Goal: Find specific page/section: Find specific page/section

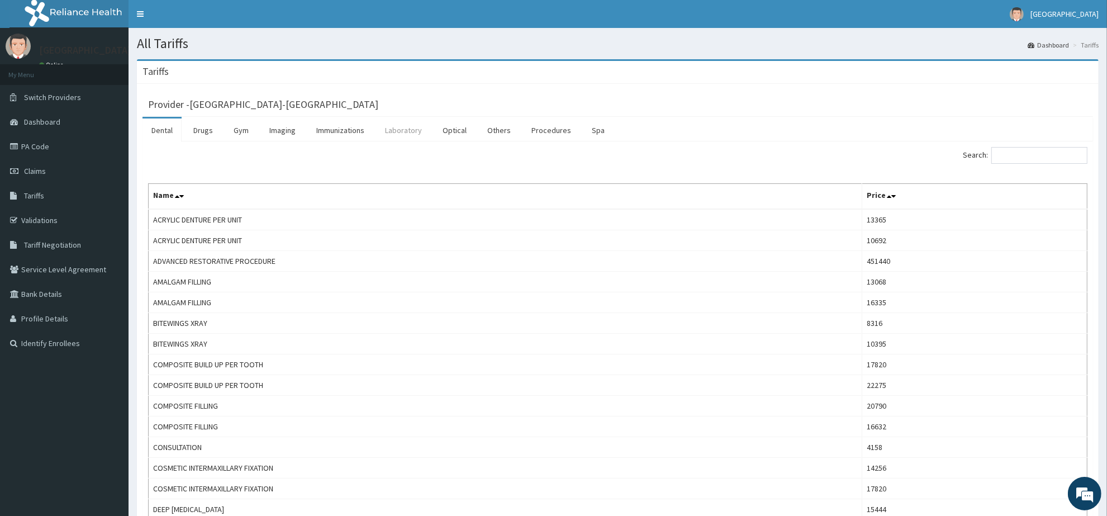
click at [401, 129] on link "Laboratory" at bounding box center [403, 129] width 55 height 23
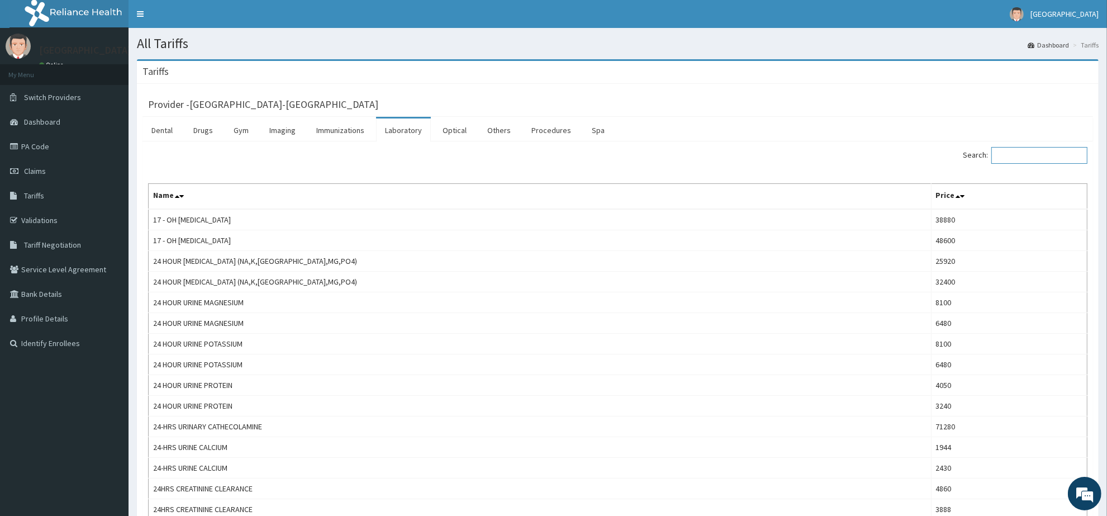
click at [1027, 155] on input "Search:" at bounding box center [1039, 155] width 96 height 17
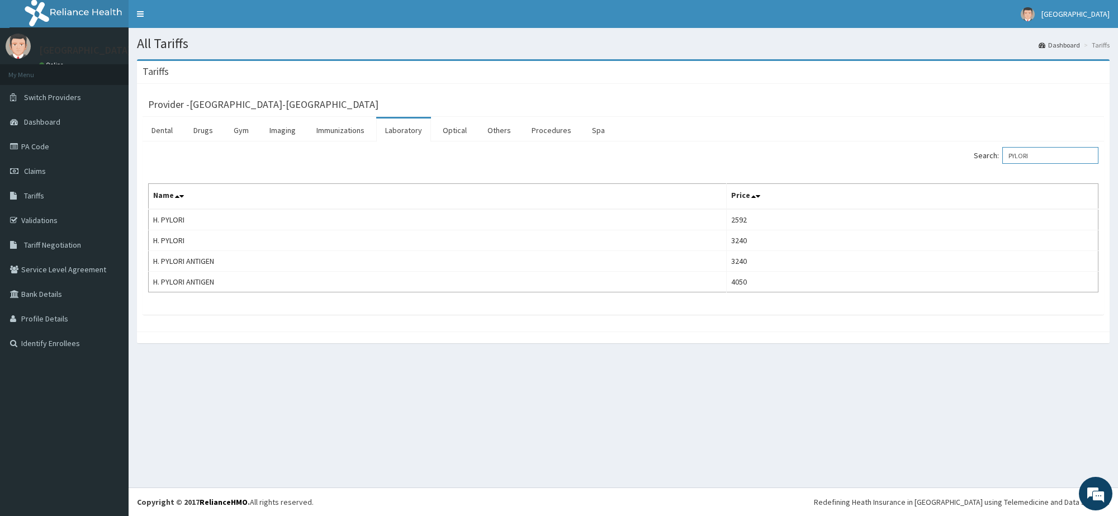
type input "PYLORI"
click at [302, 129] on link "Imaging" at bounding box center [282, 129] width 44 height 23
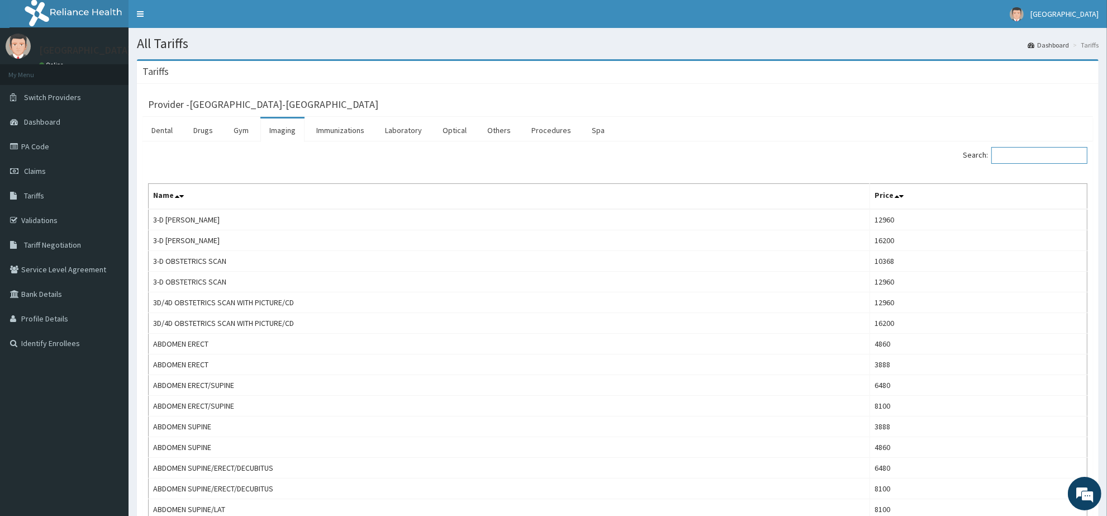
click at [1038, 151] on input "Search:" at bounding box center [1039, 155] width 96 height 17
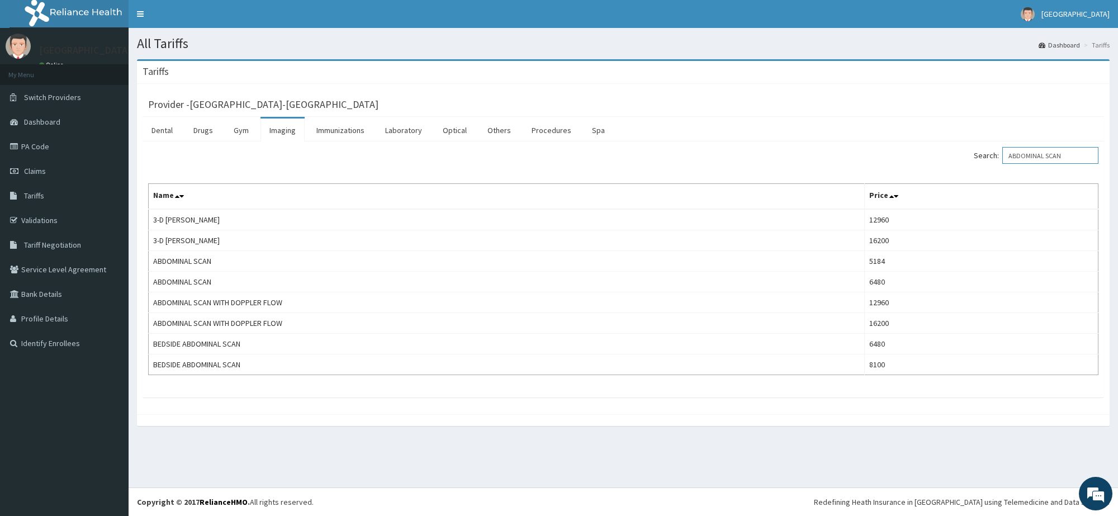
type input "ABDOMINAL SCAN"
